Goal: Task Accomplishment & Management: Manage account settings

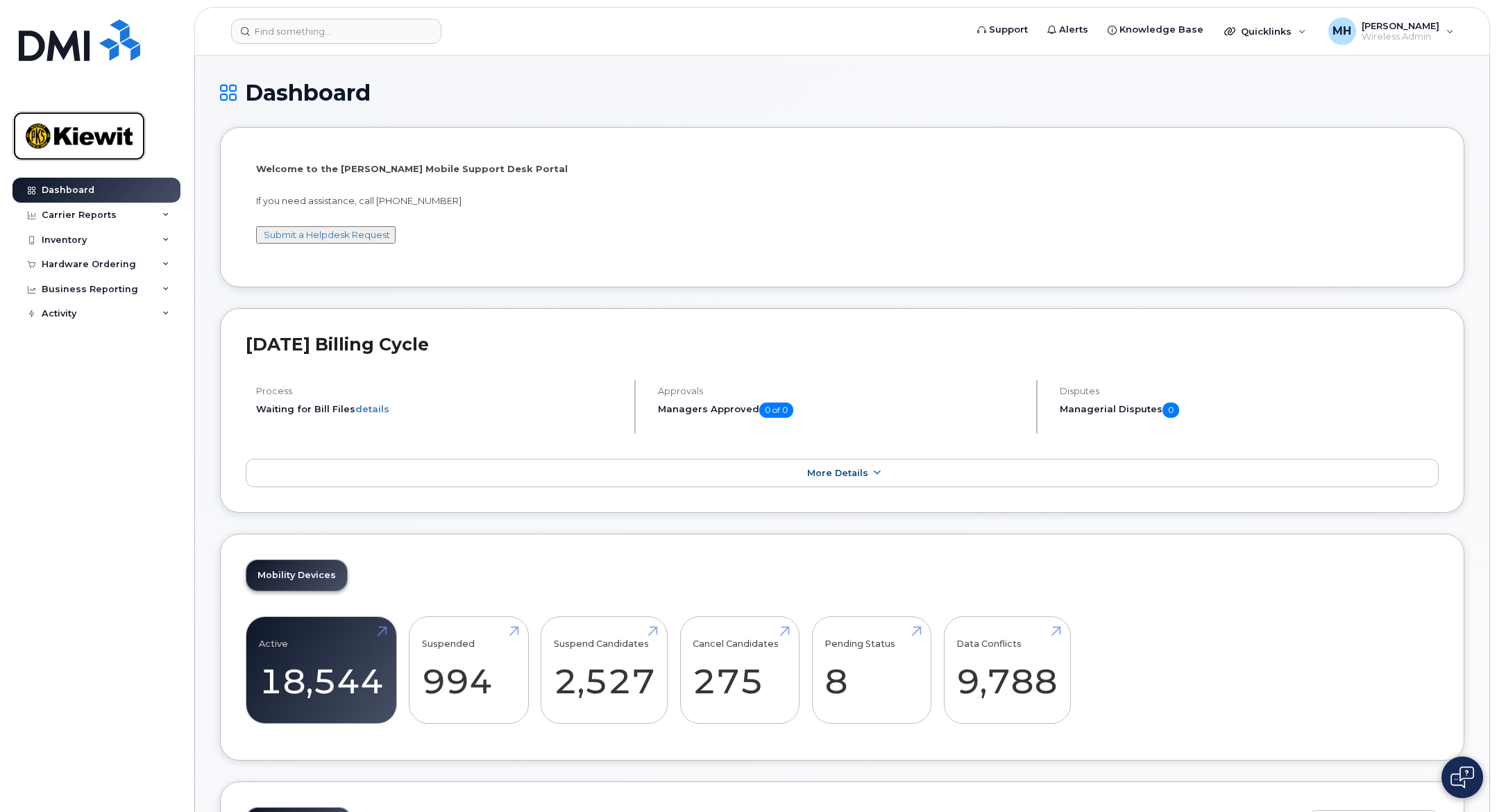
click at [73, 136] on img at bounding box center [79, 135] width 107 height 40
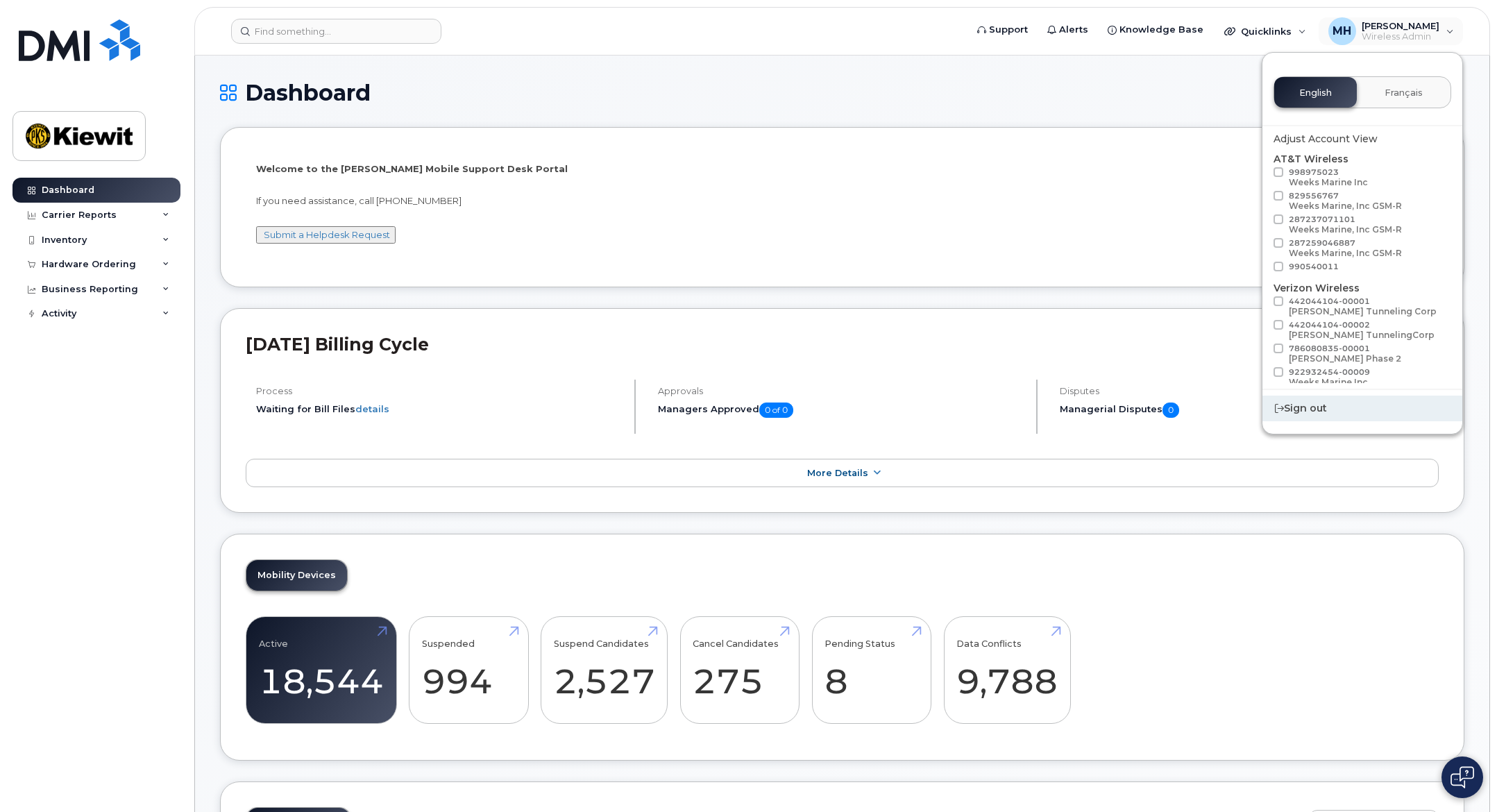
click at [1317, 407] on div "Sign out" at bounding box center [1363, 408] width 200 height 26
